Goal: Task Accomplishment & Management: Manage account settings

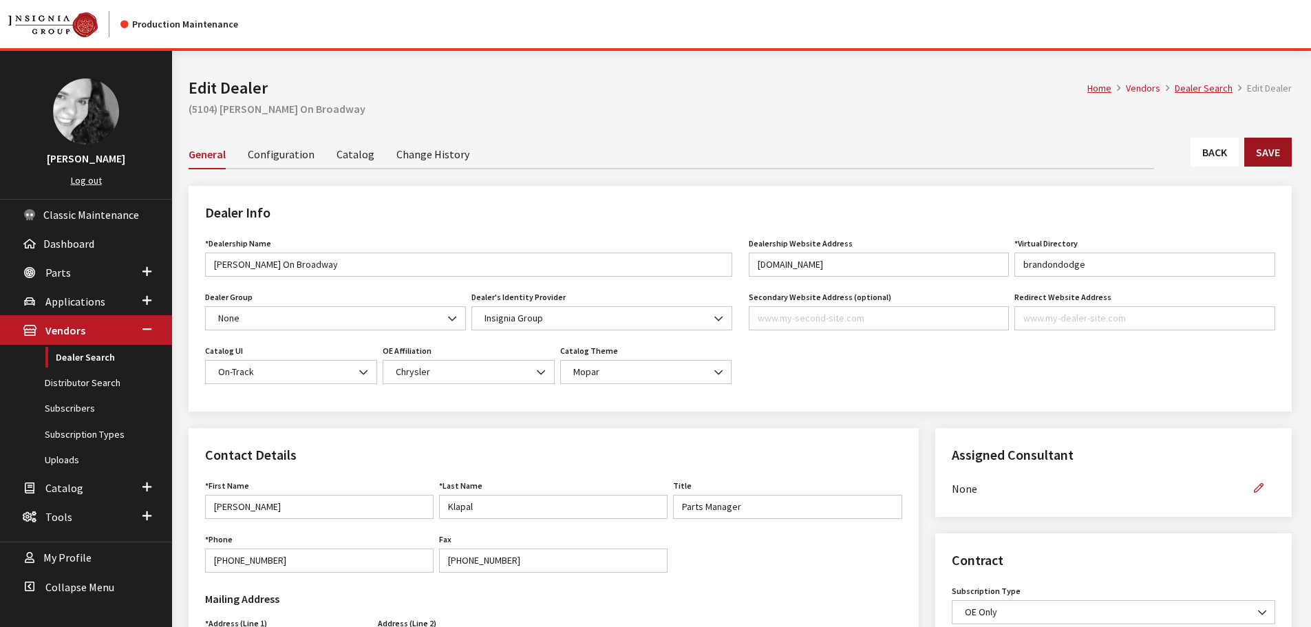
click at [1257, 149] on button "Save" at bounding box center [1268, 152] width 47 height 29
type input "199.00"
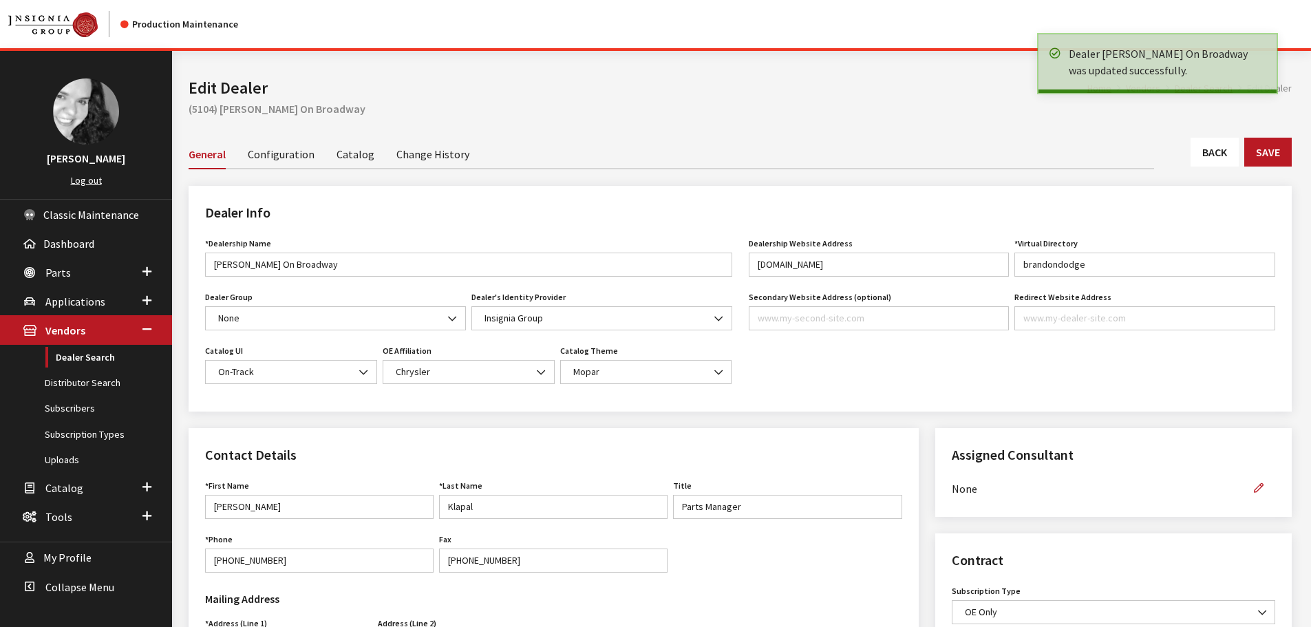
drag, startPoint x: 0, startPoint y: 0, endPoint x: 1215, endPoint y: 154, distance: 1224.7
click at [1215, 154] on link "Back" at bounding box center [1215, 152] width 48 height 29
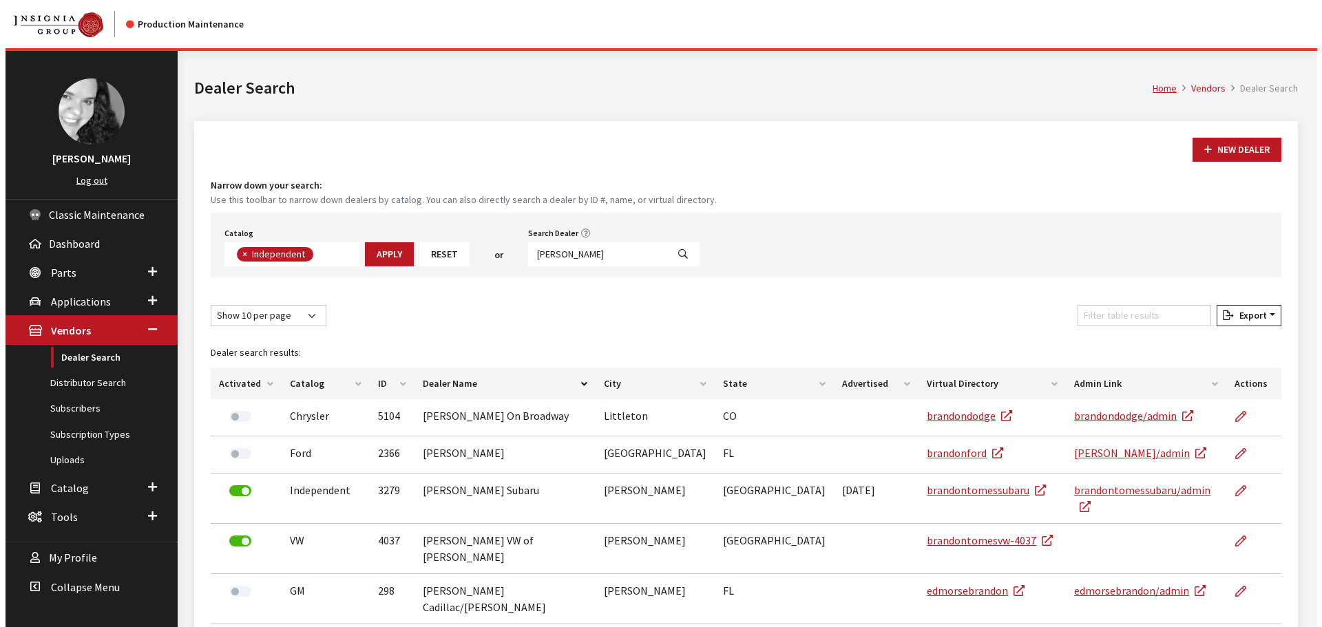
scroll to position [100, 0]
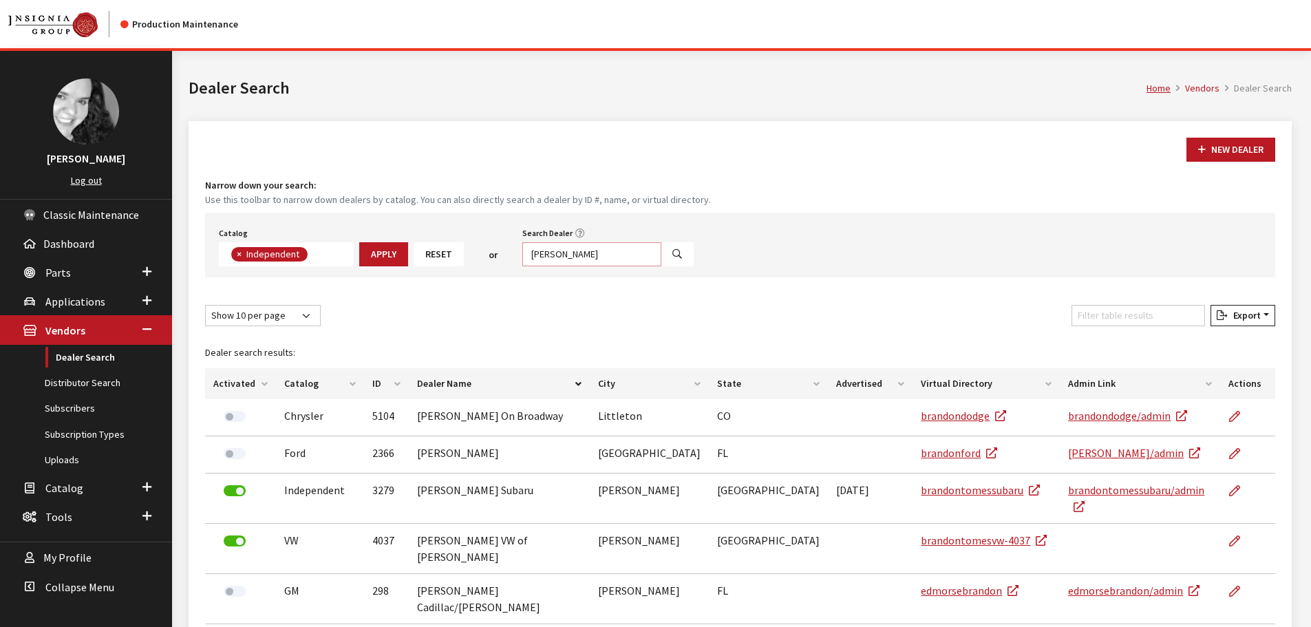
click at [589, 246] on input "[PERSON_NAME]" at bounding box center [591, 254] width 139 height 24
drag, startPoint x: 589, startPoint y: 246, endPoint x: 514, endPoint y: 258, distance: 76.7
click at [514, 258] on div "Catalog Acura Alfa Romeo Audi Bentley BMW Chrysler DoubleTake [PERSON_NAME] Hon…" at bounding box center [740, 245] width 1070 height 65
select select
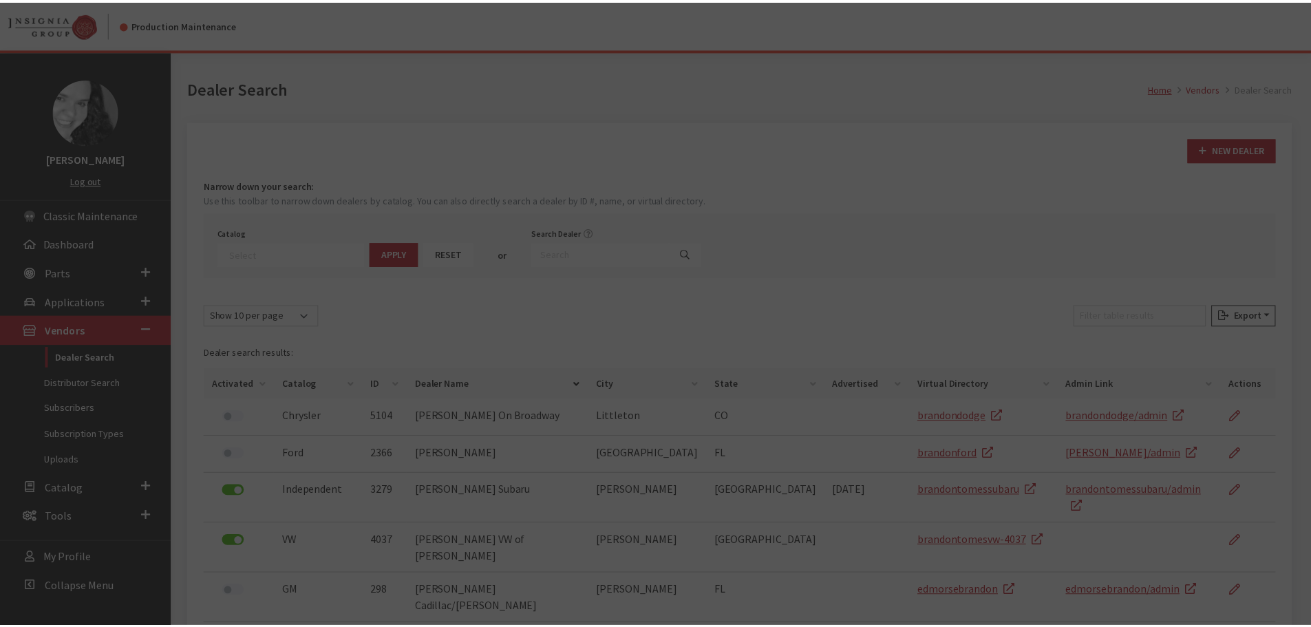
scroll to position [144, 0]
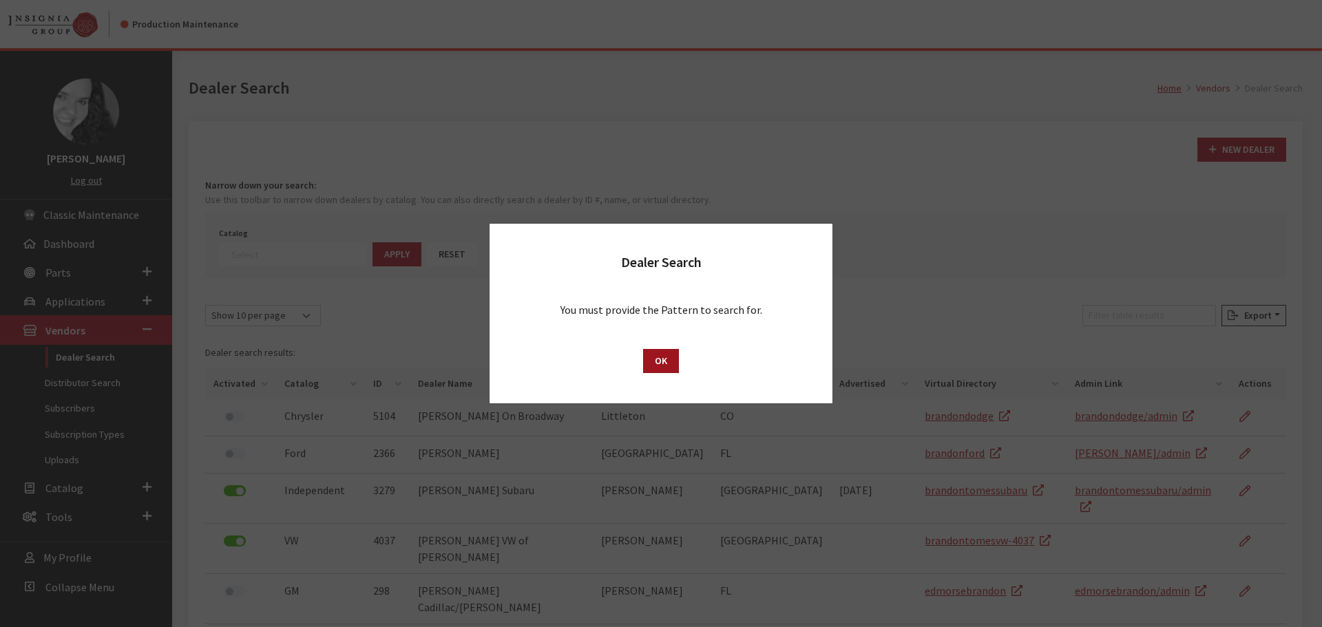
click at [644, 357] on button "OK" at bounding box center [661, 361] width 36 height 24
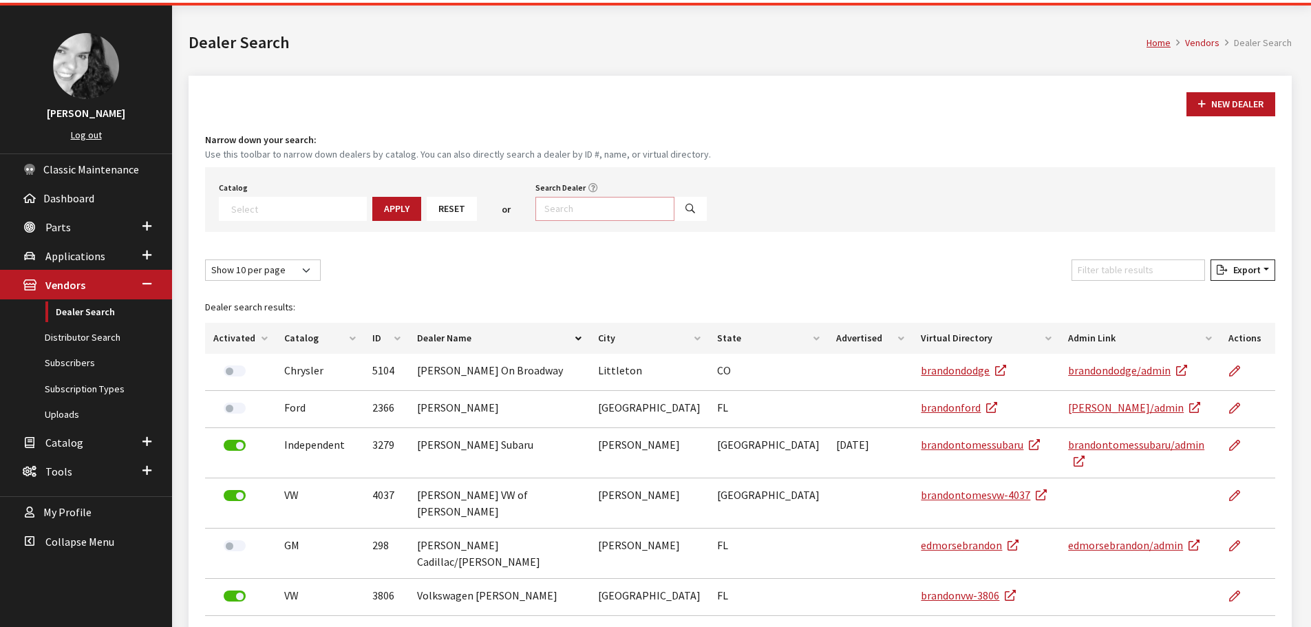
scroll to position [69, 0]
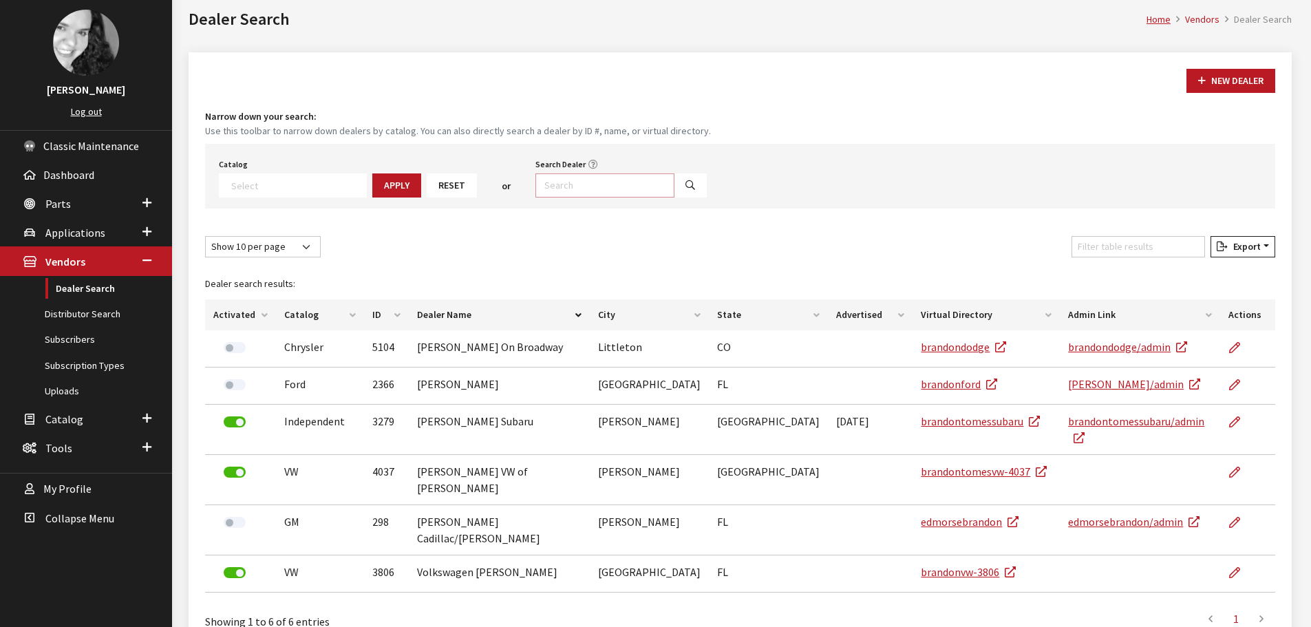
click at [557, 177] on input "Search Dealer" at bounding box center [605, 185] width 139 height 24
type input "[PERSON_NAME]"
select select
